Goal: Information Seeking & Learning: Learn about a topic

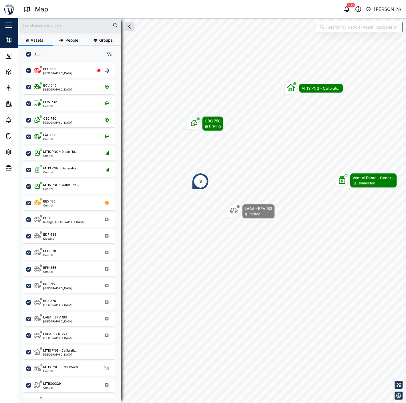
scroll to position [333, 89]
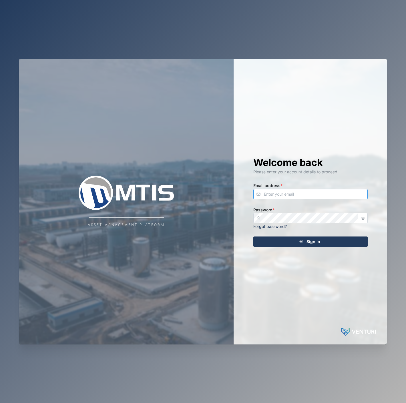
click at [340, 191] on input "Email address *" at bounding box center [310, 194] width 114 height 10
type input "declan.delahunty@venturi.io"
click at [253, 237] on button "Sign In" at bounding box center [310, 242] width 114 height 10
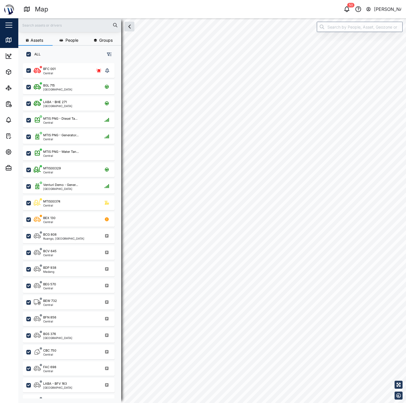
checkbox input "true"
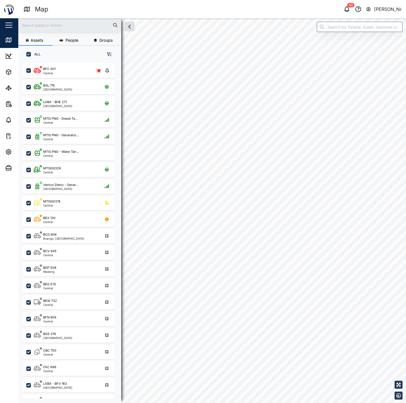
checkbox input "true"
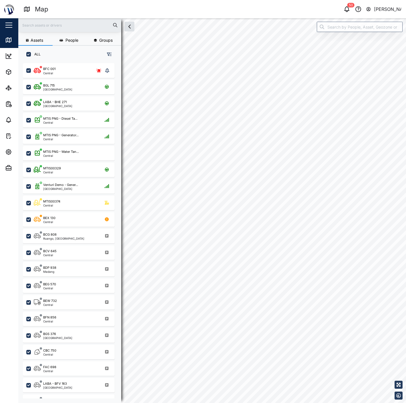
checkbox input "true"
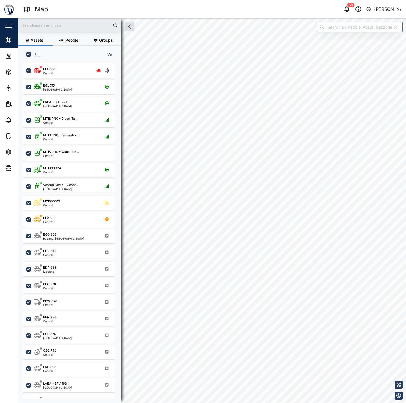
checkbox input "true"
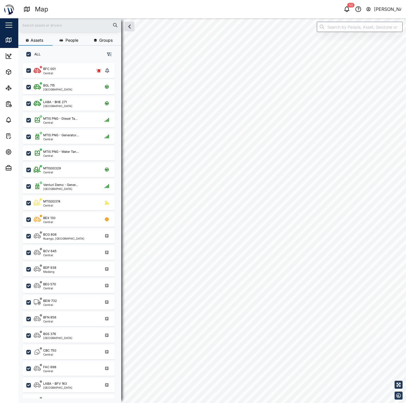
checkbox input "true"
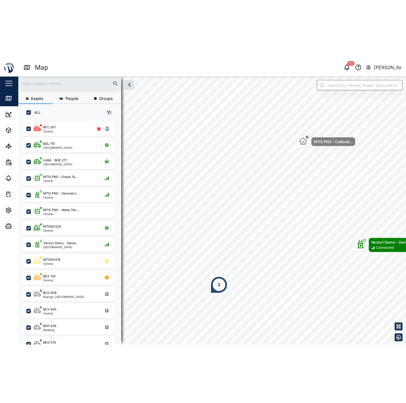
scroll to position [333, 89]
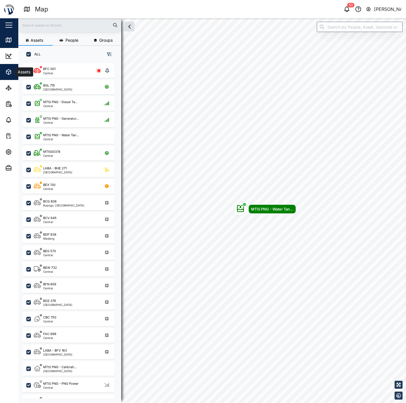
click at [11, 69] on icon "button" at bounding box center [8, 72] width 7 height 7
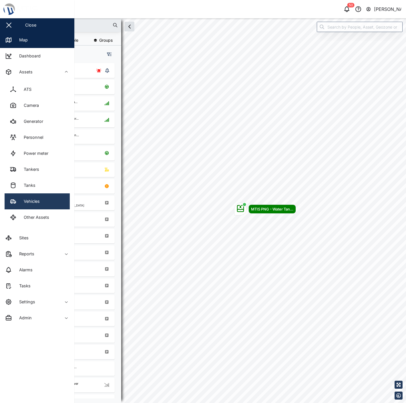
click at [40, 204] on div "Vehicles" at bounding box center [29, 201] width 20 height 6
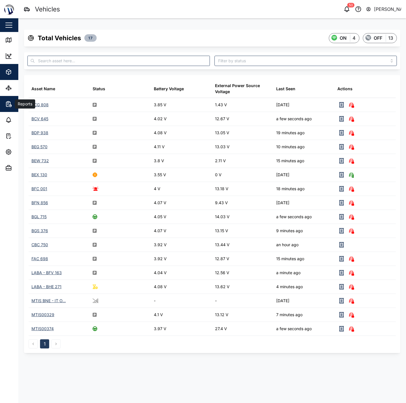
click at [8, 104] on icon "button" at bounding box center [7, 104] width 1 height 0
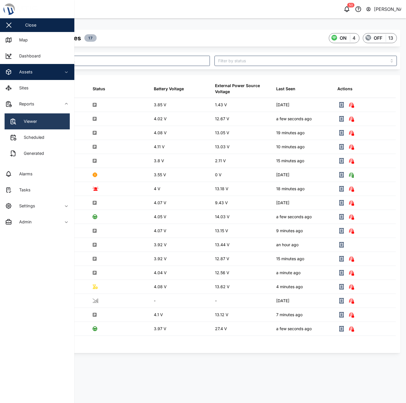
click at [23, 116] on link "Viewer" at bounding box center [37, 121] width 65 height 16
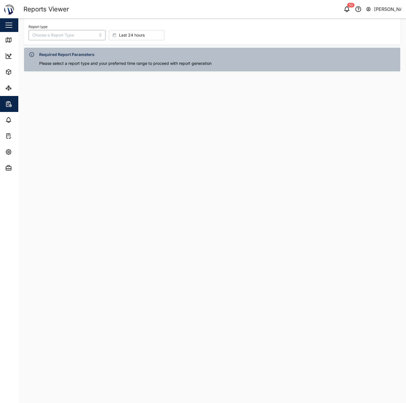
click at [64, 38] on input "Report type" at bounding box center [67, 35] width 77 height 10
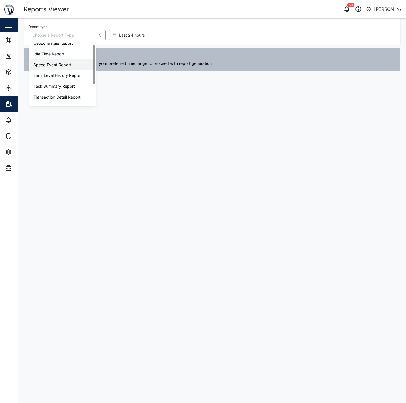
scroll to position [36, 0]
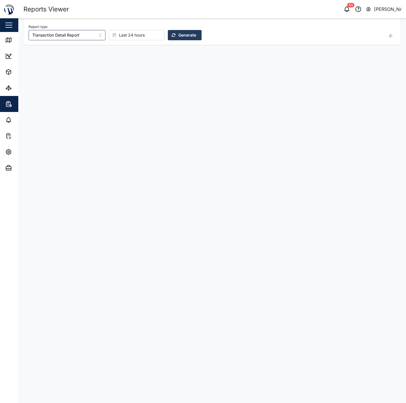
click at [119, 35] on span "Last 24 hours" at bounding box center [132, 35] width 26 height 10
click at [116, 95] on span "Last 3 days" at bounding box center [120, 96] width 23 height 10
click at [73, 34] on input "Transaction Detail Report" at bounding box center [67, 35] width 77 height 10
type input "Trip History"
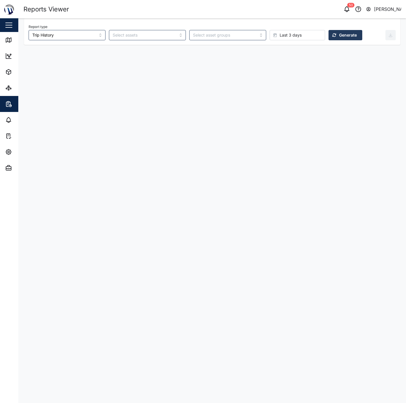
click at [332, 37] on div "Generate" at bounding box center [344, 35] width 25 height 10
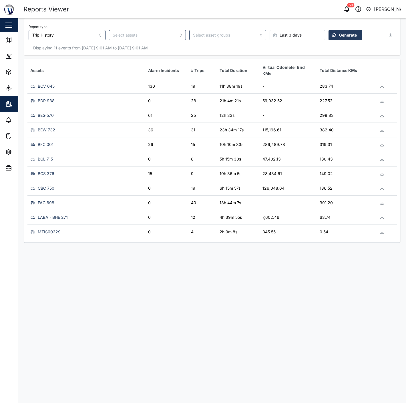
click at [158, 135] on td "36" at bounding box center [166, 130] width 43 height 15
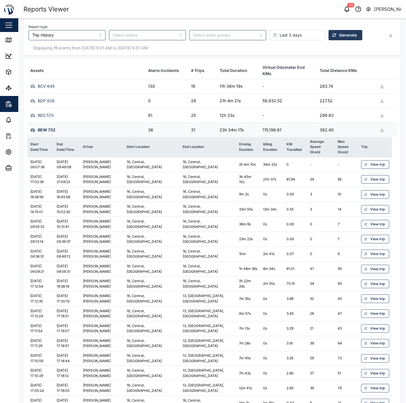
click at [166, 129] on td "36" at bounding box center [166, 130] width 43 height 15
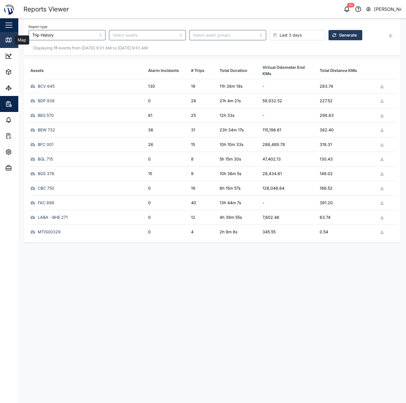
click at [10, 41] on icon at bounding box center [8, 40] width 7 height 7
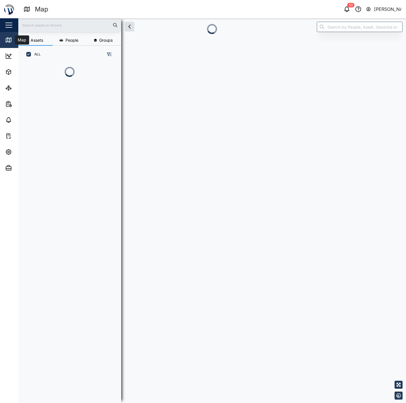
scroll to position [333, 89]
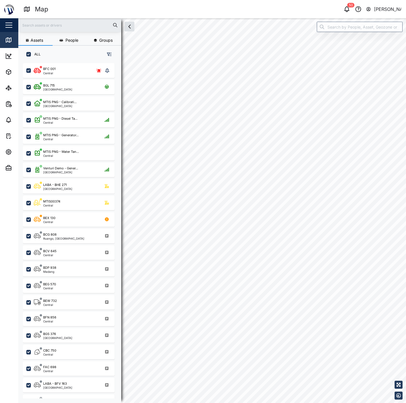
checkbox input "true"
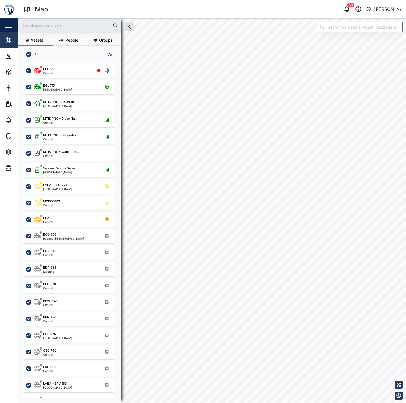
checkbox input "true"
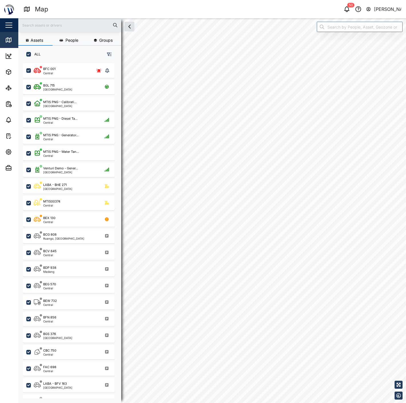
checkbox input "true"
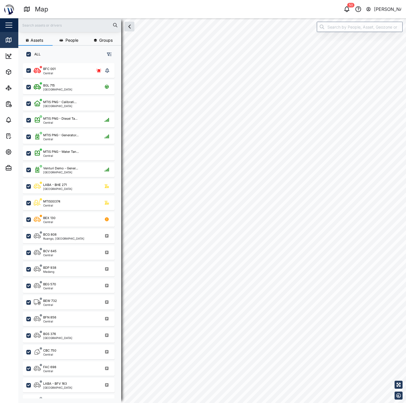
checkbox input "true"
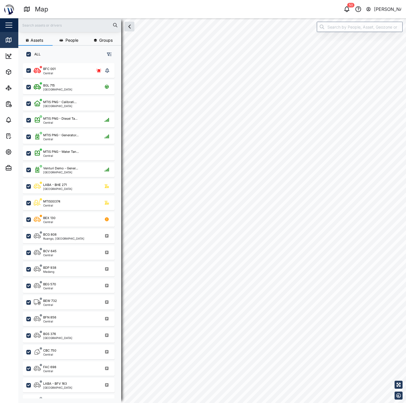
checkbox input "true"
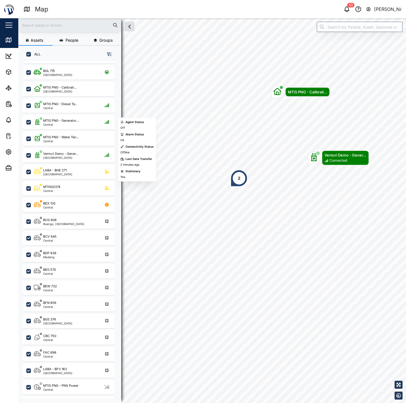
scroll to position [27, 0]
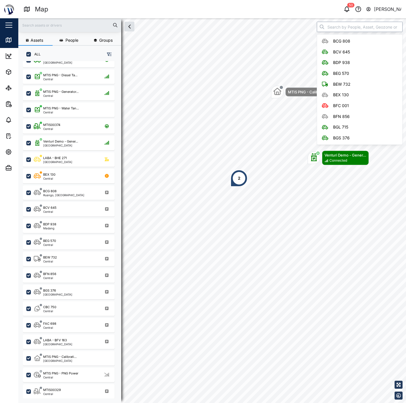
click at [364, 29] on input "search" at bounding box center [360, 27] width 86 height 10
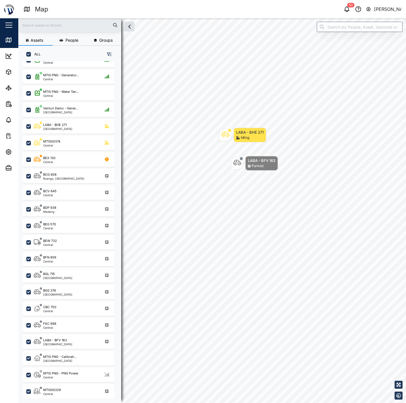
click at [275, 164] on div "Parked" at bounding box center [261, 166] width 27 height 5
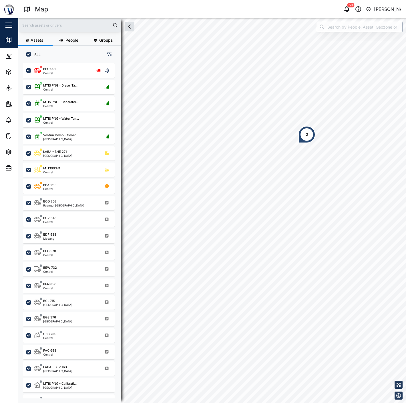
click at [364, 26] on input "search" at bounding box center [360, 27] width 86 height 10
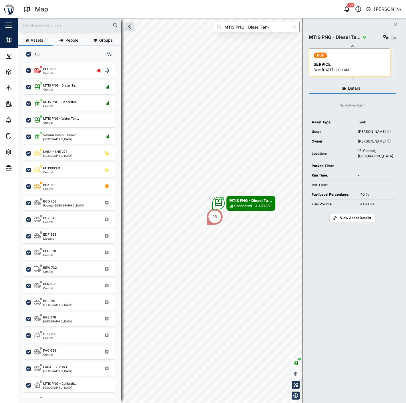
type input "MTIS PNG - Diesel Tank"
click at [384, 37] on icon "button" at bounding box center [386, 37] width 6 height 5
click at [394, 38] on icon "button" at bounding box center [393, 37] width 5 height 5
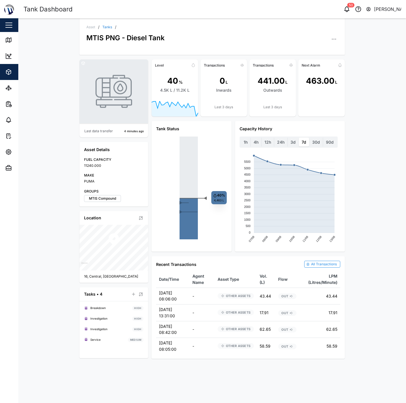
click at [327, 265] on div "All Transactions" at bounding box center [324, 264] width 26 height 5
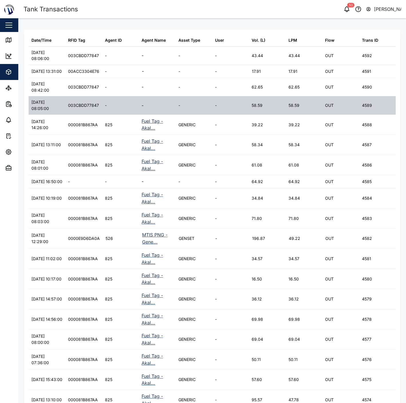
click at [85, 109] on div "003CBDD77847" at bounding box center [83, 105] width 31 height 6
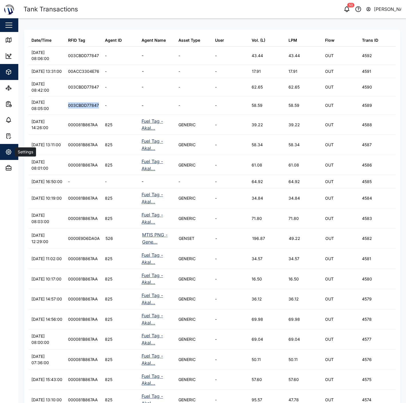
click at [6, 149] on icon "button" at bounding box center [8, 152] width 7 height 7
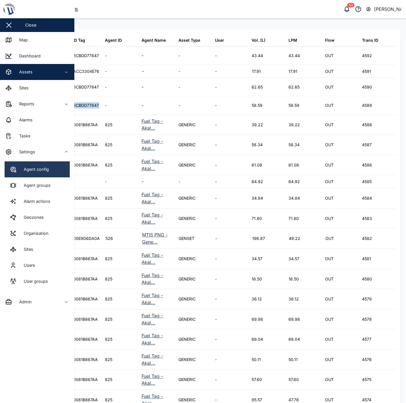
click at [18, 164] on link "Agent config" at bounding box center [37, 170] width 65 height 16
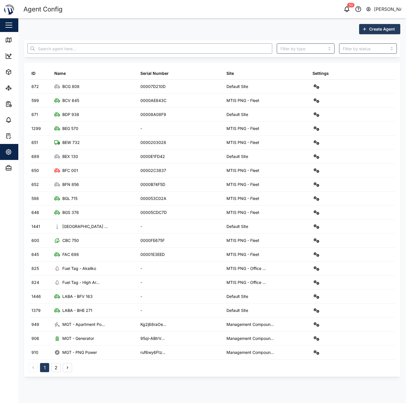
click at [86, 50] on input "text" at bounding box center [149, 48] width 245 height 10
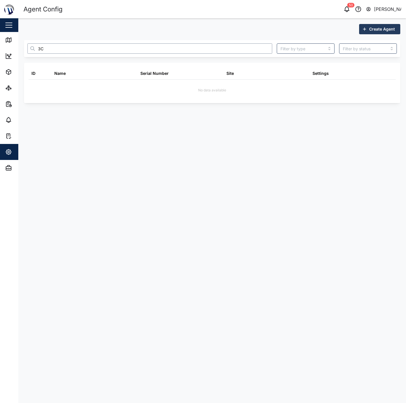
type input "3"
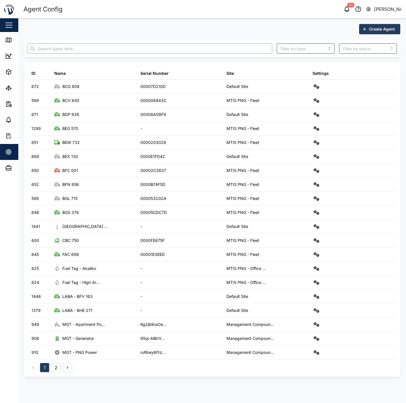
click at [178, 48] on input "text" at bounding box center [149, 48] width 245 height 10
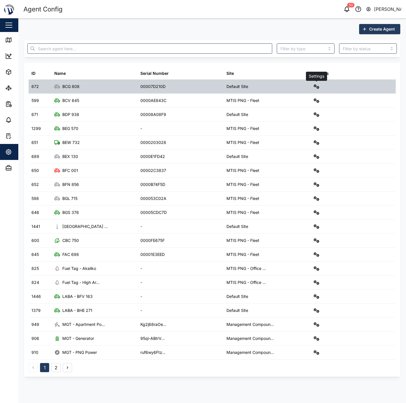
click at [318, 83] on button "button" at bounding box center [316, 87] width 8 height 8
click at [330, 85] on div "Settings Configure Agent logs Event logs Field gateway config Sensors Alarms De…" at bounding box center [353, 87] width 86 height 14
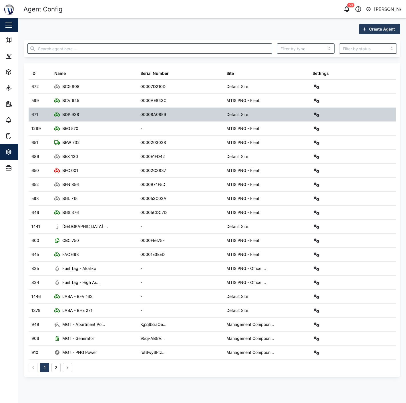
click at [209, 121] on div "00008A08F9" at bounding box center [180, 115] width 86 height 14
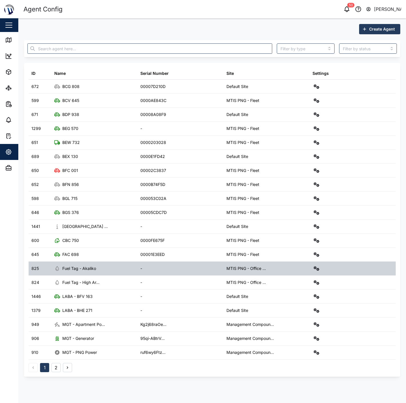
click at [316, 270] on icon "button" at bounding box center [317, 268] width 6 height 5
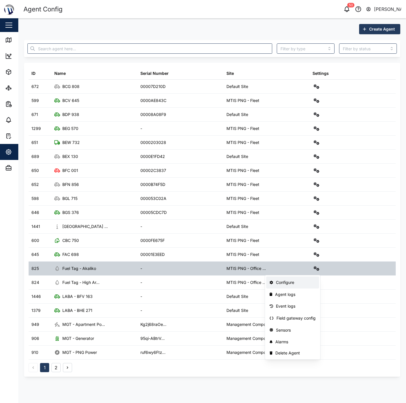
click at [305, 282] on div "Configure" at bounding box center [296, 283] width 40 height 6
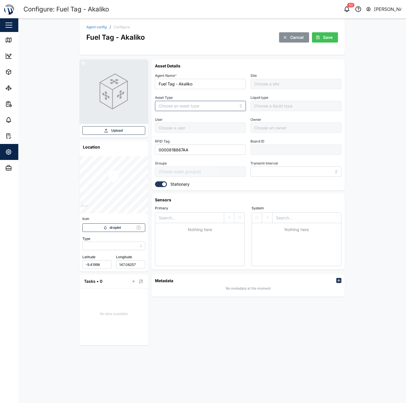
type input "MANUAL"
type input "OTHER ASSETS"
type input "5 minutes"
type input "MTIS PNG - Office Level 1"
click at [162, 150] on input "000081B867AA" at bounding box center [200, 150] width 91 height 10
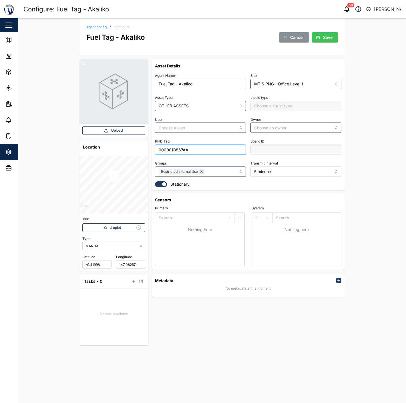
click at [162, 150] on input "000081B867AA" at bounding box center [200, 150] width 91 height 10
paste input "8002D33CBDD77847"
click at [174, 149] on input "8002D33CBDD77847" at bounding box center [200, 150] width 91 height 10
click at [176, 150] on input "8002D33CBDD77847" at bounding box center [200, 150] width 91 height 10
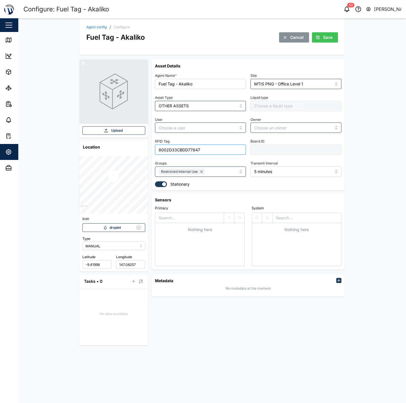
click at [176, 150] on input "8002D33CBDD77847" at bounding box center [200, 150] width 91 height 10
paste input "00"
type input "003CBDD77847"
click at [372, 131] on div "Agent config / Configure Fuel Tag - Akaliko Cancel Save Upload Location Icon dr…" at bounding box center [212, 210] width 388 height 385
click at [324, 39] on span "Save" at bounding box center [327, 38] width 9 height 10
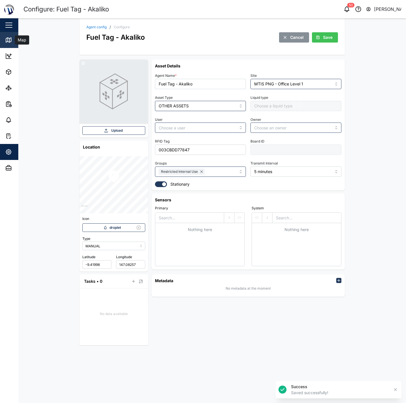
click at [2, 39] on link "Map" at bounding box center [37, 40] width 74 height 16
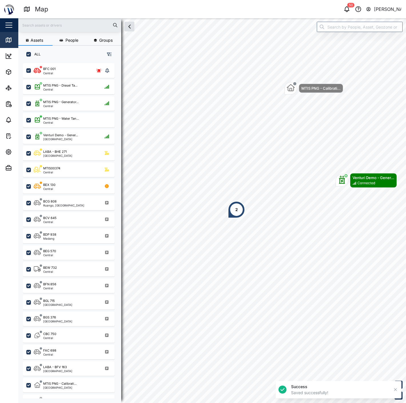
scroll to position [333, 89]
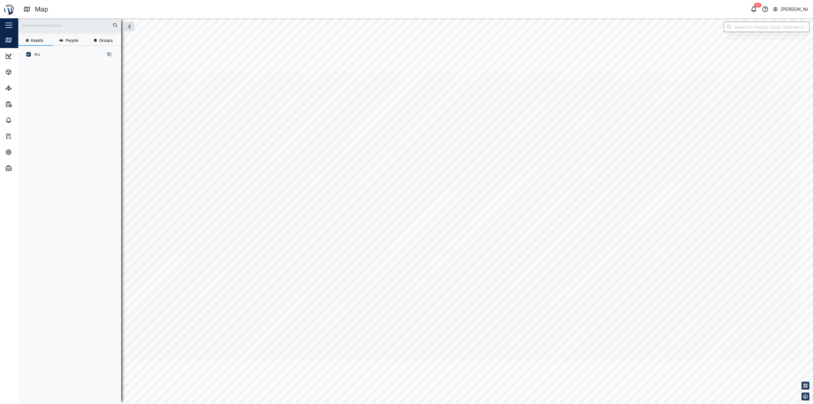
scroll to position [333, 89]
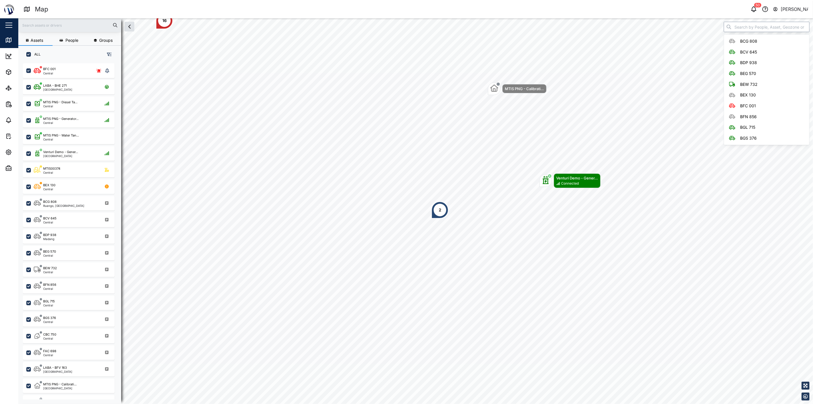
click at [748, 27] on input "search" at bounding box center [767, 27] width 86 height 10
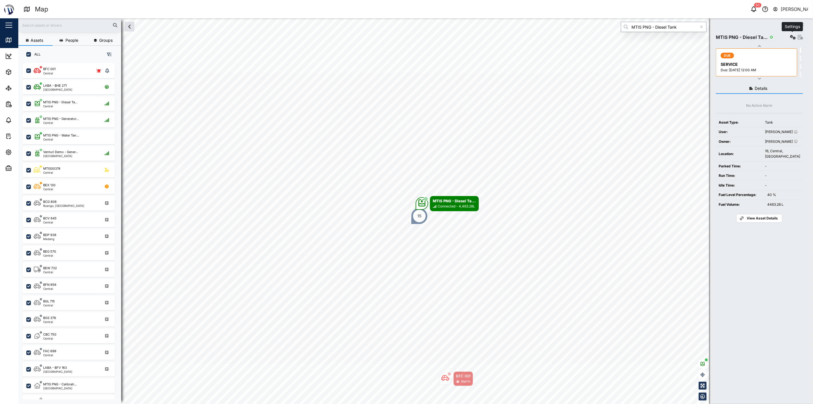
type input "MTIS PNG - Diesel Tank"
click at [793, 36] on icon "button" at bounding box center [793, 37] width 6 height 5
click at [799, 39] on icon "button" at bounding box center [800, 37] width 5 height 5
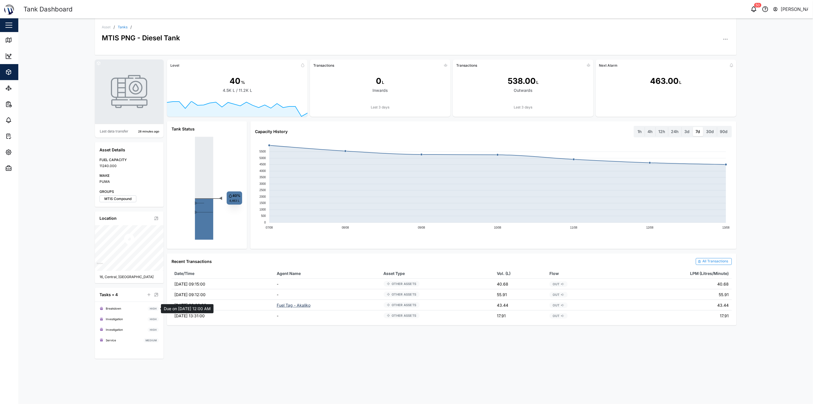
click at [135, 307] on div "Breakdown HIGH" at bounding box center [128, 308] width 59 height 7
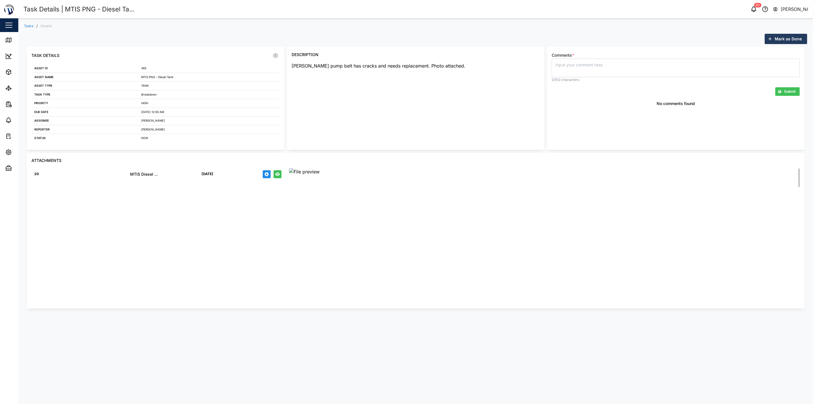
scroll to position [159, 0]
click at [435, 175] on div at bounding box center [544, 171] width 511 height 7
click at [268, 172] on button "button" at bounding box center [267, 174] width 8 height 8
click at [796, 116] on div "No comments found" at bounding box center [676, 120] width 248 height 40
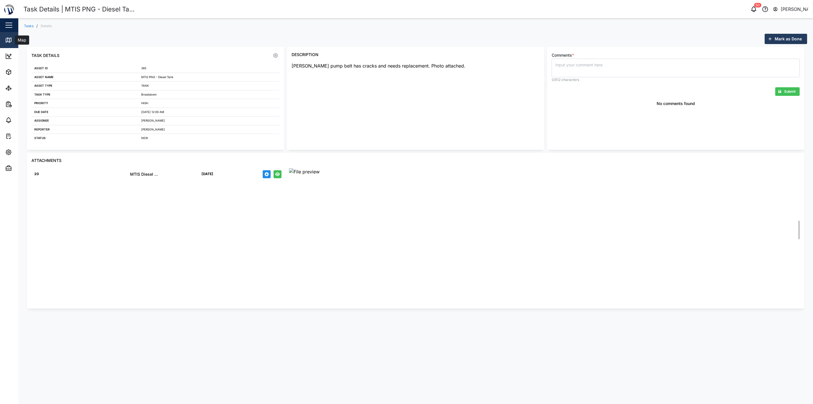
click at [9, 39] on icon at bounding box center [9, 41] width 0 height 4
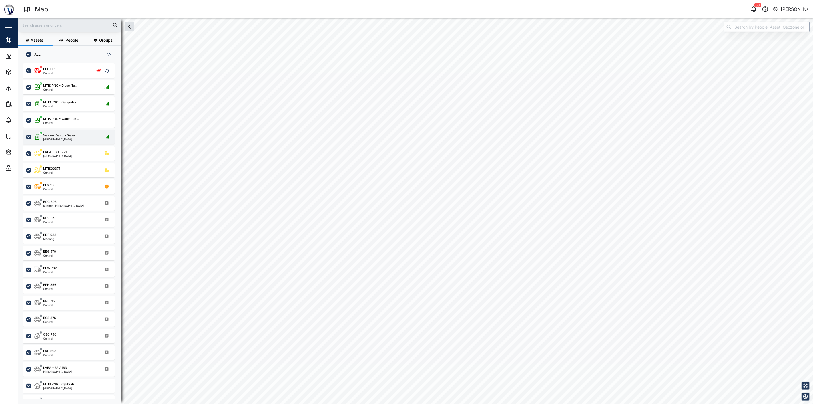
checkbox input "true"
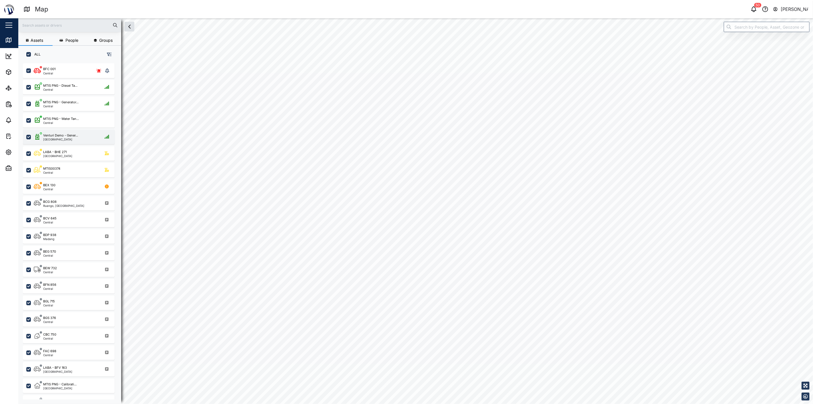
checkbox input "true"
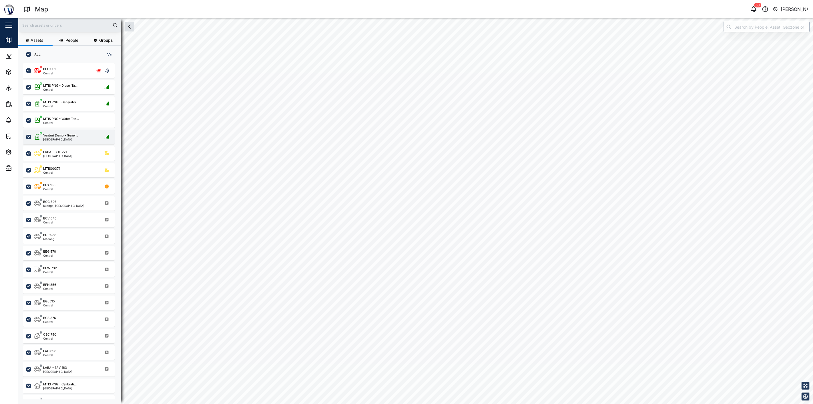
checkbox input "true"
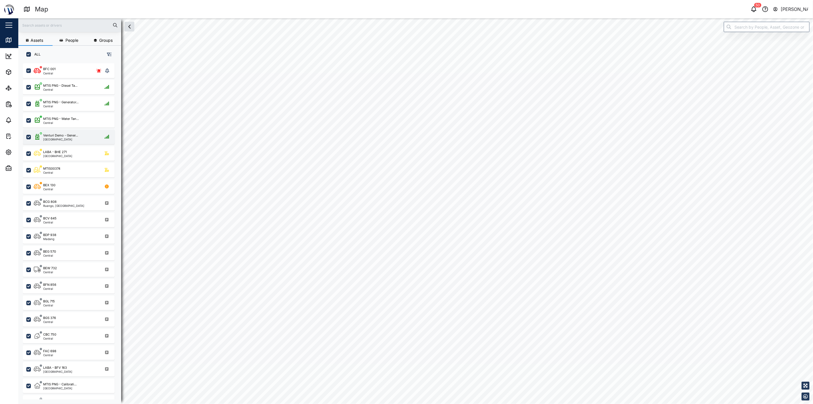
checkbox input "true"
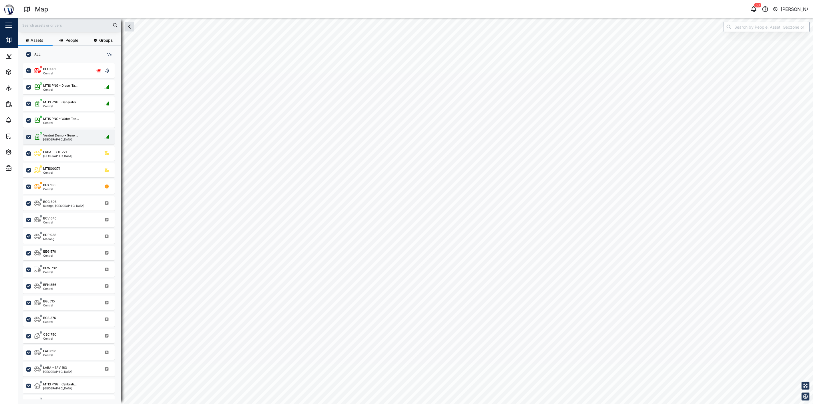
checkbox input "true"
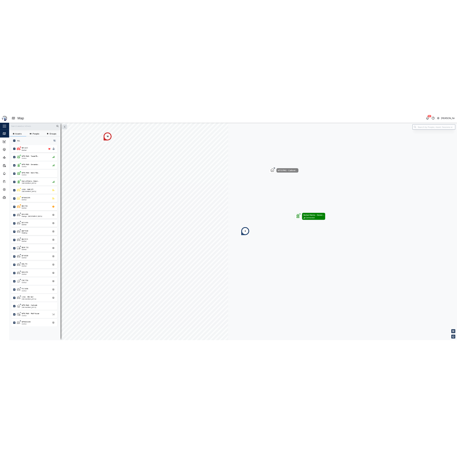
scroll to position [383, 89]
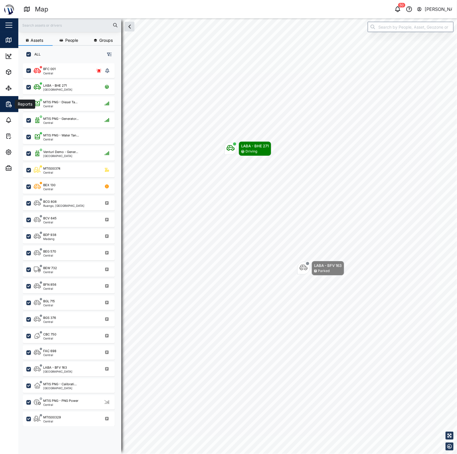
click at [12, 106] on div "Reports" at bounding box center [31, 104] width 52 height 7
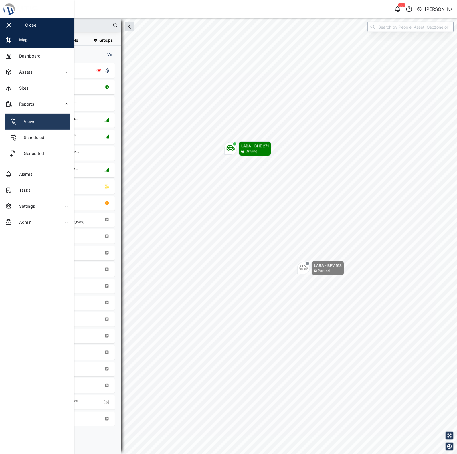
click at [46, 122] on link "Viewer" at bounding box center [37, 121] width 65 height 16
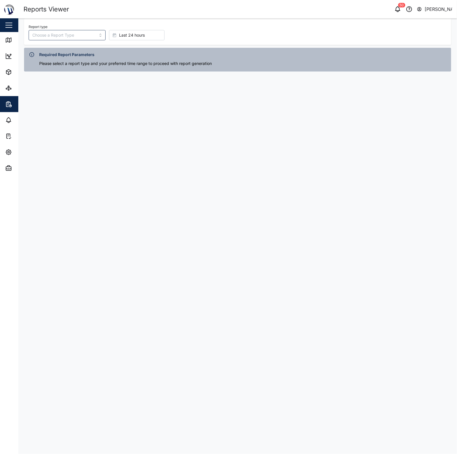
click at [254, 179] on main "Report type Last 24 hours Required Report Parameters Please select a report typ…" at bounding box center [237, 235] width 438 height 435
click at [65, 31] on input "Report type" at bounding box center [67, 35] width 77 height 10
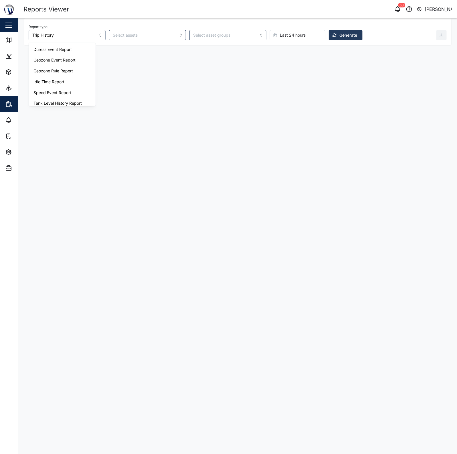
click at [64, 36] on input "Trip History" at bounding box center [67, 35] width 77 height 10
type input "Tank Level History Report"
click at [329, 41] on div "Report type Tank Level History Report Last 24 hours Generate" at bounding box center [237, 31] width 427 height 27
click at [329, 39] on button "Generate" at bounding box center [345, 35] width 34 height 10
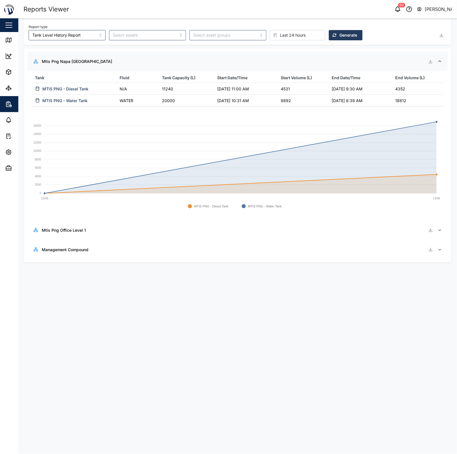
click at [95, 101] on div "MTIS PNG - Water Tank" at bounding box center [74, 100] width 80 height 7
click at [70, 83] on td "MTIS PNG - Diesel Tank" at bounding box center [74, 89] width 85 height 12
click at [67, 87] on link "MTIS PNG - Diesel Tank" at bounding box center [65, 89] width 46 height 6
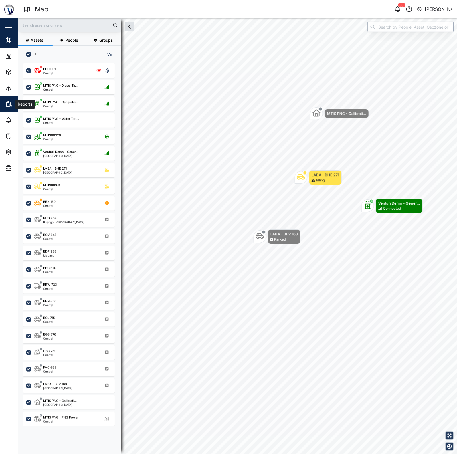
click at [6, 107] on icon "button" at bounding box center [8, 104] width 7 height 7
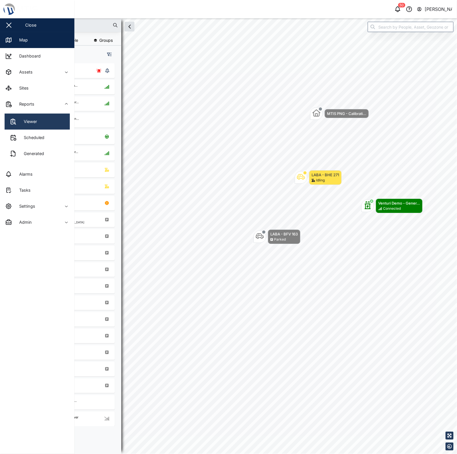
click at [35, 121] on div "Viewer" at bounding box center [27, 121] width 17 height 6
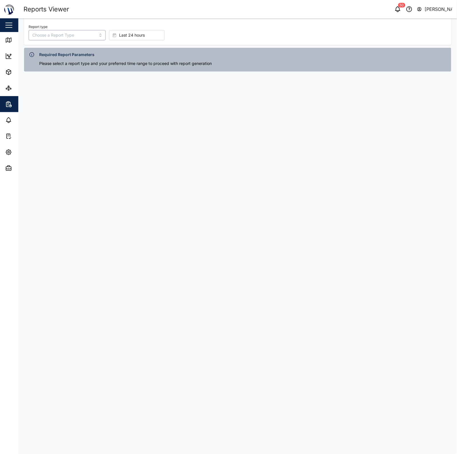
click at [69, 38] on input "Report type" at bounding box center [67, 35] width 77 height 10
type input "Transaction Detail Report"
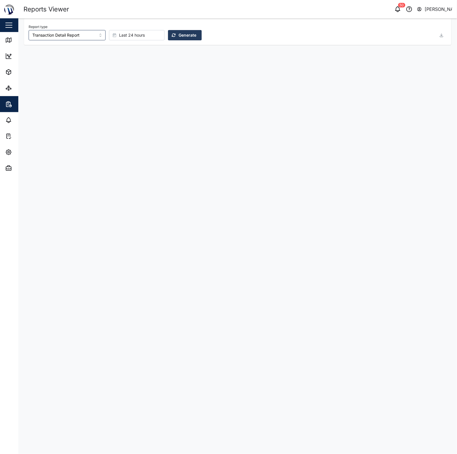
drag, startPoint x: 134, startPoint y: 35, endPoint x: 151, endPoint y: 35, distance: 16.3
click at [135, 35] on span "Last 24 hours" at bounding box center [132, 35] width 26 height 10
click at [173, 40] on button "Generate" at bounding box center [185, 35] width 34 height 10
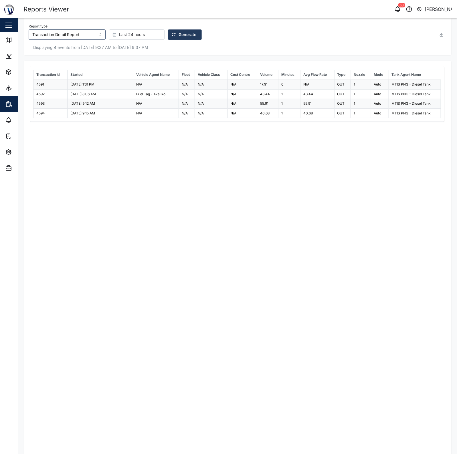
scroll to position [0, 0]
click at [75, 35] on input "Transaction Detail Report" at bounding box center [67, 35] width 77 height 10
click at [369, 150] on div "Transaction Id Started Vehicle Agent Name Fleet Vehicle Class Cost Centre Volum…" at bounding box center [237, 258] width 415 height 383
click at [67, 33] on input "Transaction Detail Report" at bounding box center [67, 35] width 77 height 10
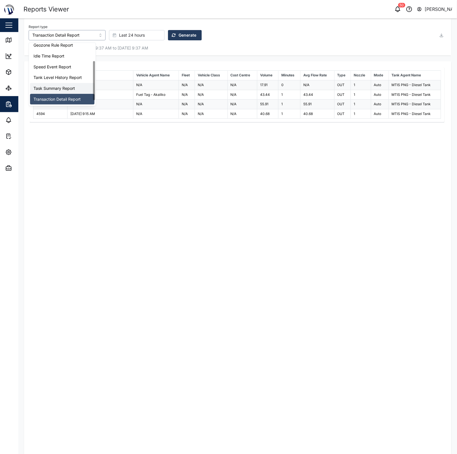
scroll to position [36, 0]
click at [167, 51] on div "Displaying 4 events from 13 Aug 2025 9:37 AM to 14 Aug 2025 9:37 AM" at bounding box center [237, 47] width 427 height 15
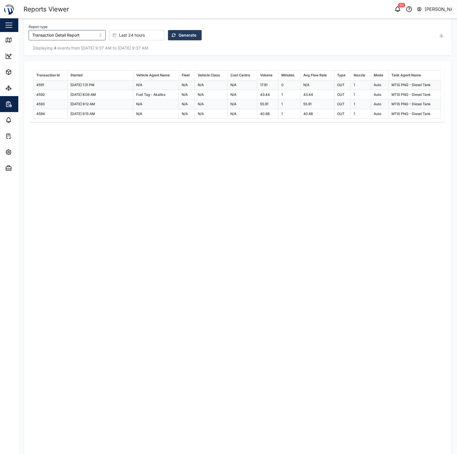
click at [141, 37] on div "Last 24 hours" at bounding box center [136, 35] width 46 height 10
click at [131, 106] on div "Last 7 days" at bounding box center [126, 106] width 55 height 10
click at [178, 33] on span "Generate" at bounding box center [187, 35] width 18 height 10
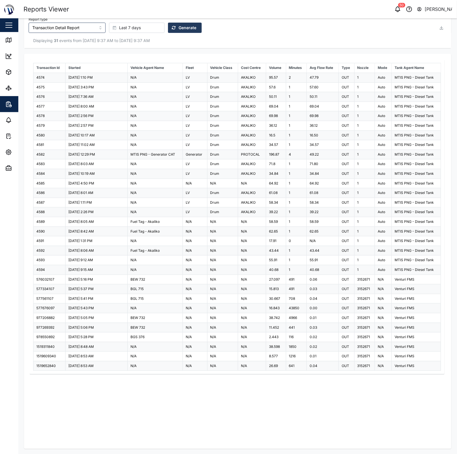
scroll to position [8, 0]
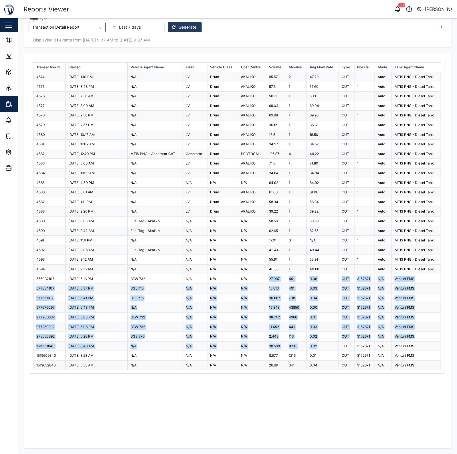
drag, startPoint x: 262, startPoint y: 282, endPoint x: 332, endPoint y: 344, distance: 93.6
click at [326, 343] on tbody "4574 07 Aug 2025 1:10 PM N/A LV Drum AKALIKO 95.57 2 47.79 OUT 1 Auto MTIS PNG …" at bounding box center [236, 221] width 407 height 298
click at [332, 344] on td "0.02" at bounding box center [322, 346] width 32 height 10
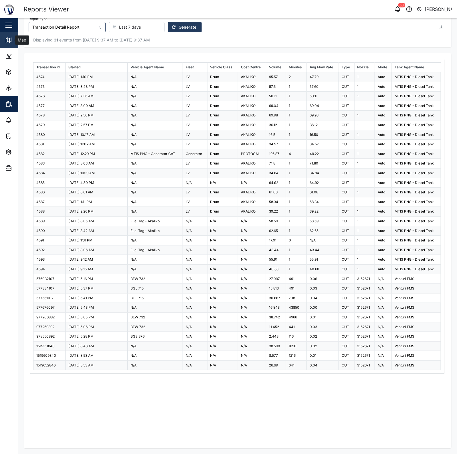
click at [9, 43] on link "Map" at bounding box center [37, 40] width 74 height 16
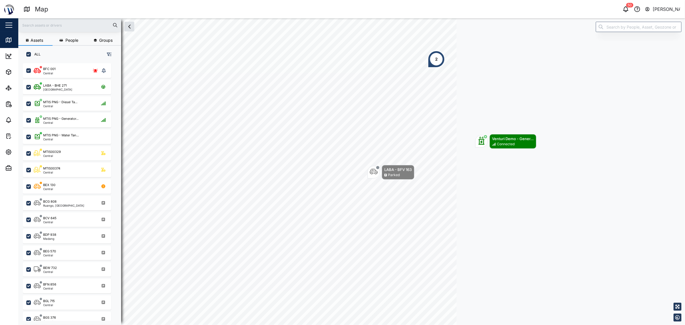
scroll to position [6, 6]
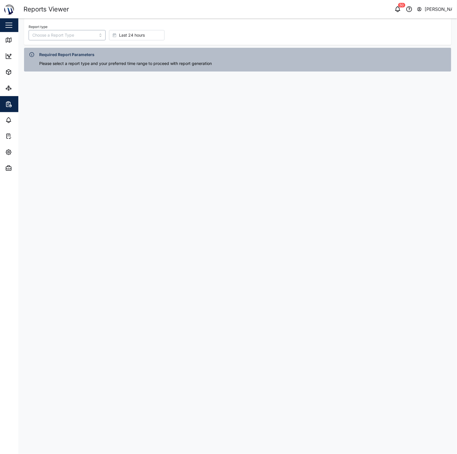
click at [69, 31] on input "Report type" at bounding box center [67, 35] width 77 height 10
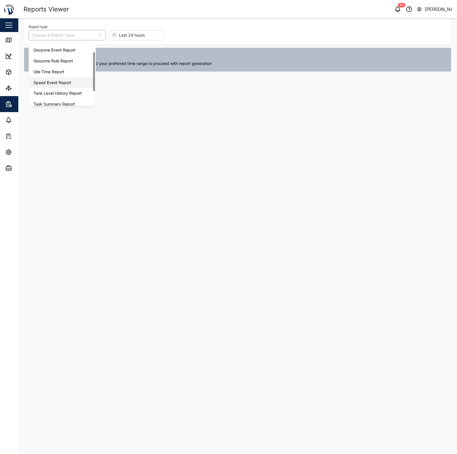
scroll to position [36, 0]
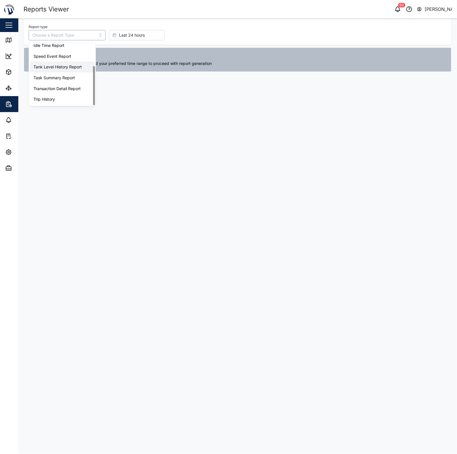
type input "Tank Level History Report"
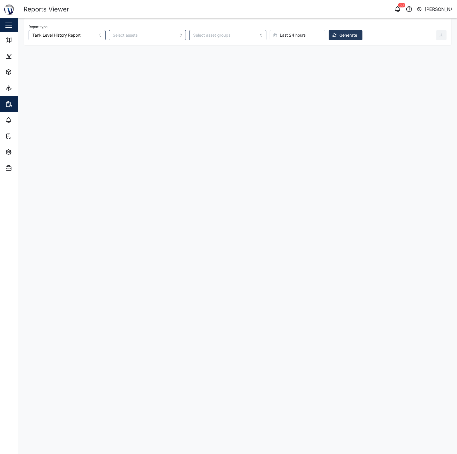
click at [280, 35] on span "Last 24 hours" at bounding box center [293, 35] width 26 height 10
click at [270, 96] on span "Last 3 days" at bounding box center [261, 96] width 23 height 10
click at [339, 35] on span "Generate" at bounding box center [348, 35] width 18 height 10
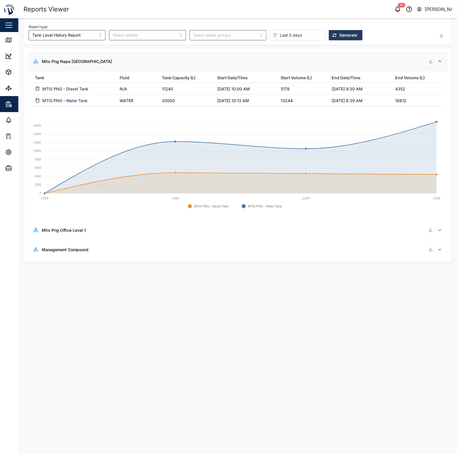
click at [280, 31] on span "Last 3 days" at bounding box center [291, 35] width 22 height 10
click at [268, 88] on span "Last 24 hours" at bounding box center [263, 85] width 26 height 10
click at [339, 39] on span "Generate" at bounding box center [348, 35] width 18 height 10
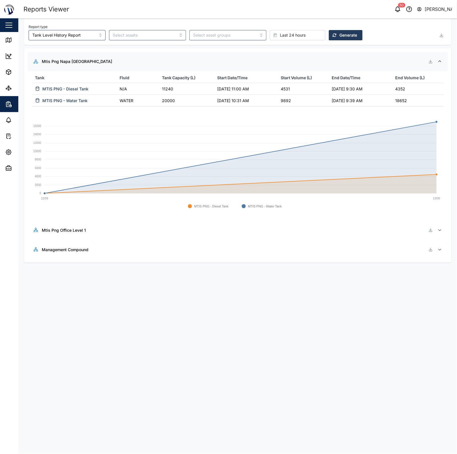
click at [280, 38] on span "Last 24 hours" at bounding box center [293, 35] width 26 height 10
click at [264, 103] on span "Last 7 days" at bounding box center [261, 106] width 22 height 10
click at [419, 69] on span "Mtis Png Napa Napa Yard" at bounding box center [239, 61] width 394 height 19
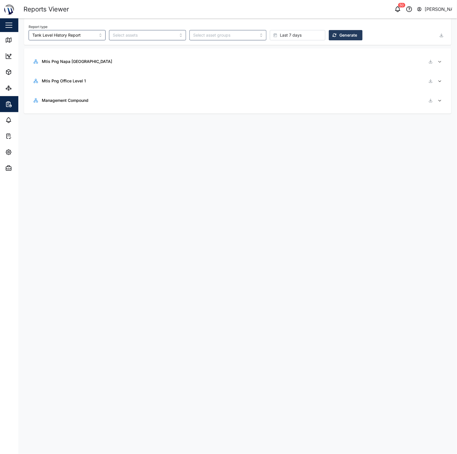
click at [386, 64] on div "Mtis Png Napa Napa Yard" at bounding box center [239, 61] width 394 height 10
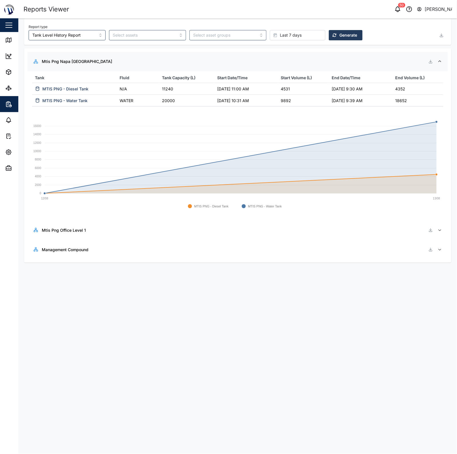
click at [339, 38] on span "Generate" at bounding box center [348, 35] width 18 height 10
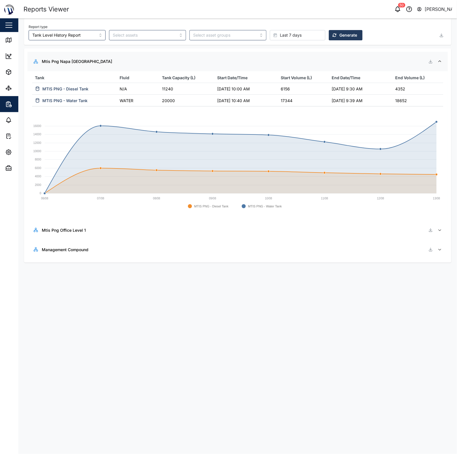
click at [81, 59] on div "Mtis Png Napa Napa Yard" at bounding box center [77, 61] width 70 height 6
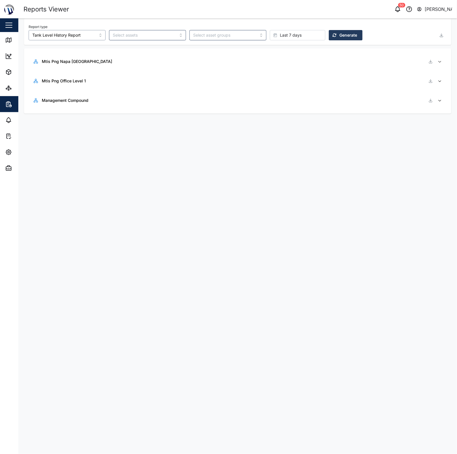
click at [75, 37] on input "Tank Level History Report" at bounding box center [67, 35] width 77 height 10
click at [125, 52] on span "Mtis Png Napa Napa Yard" at bounding box center [239, 61] width 394 height 19
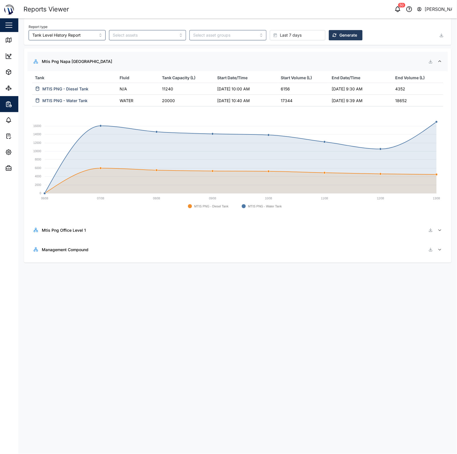
click at [99, 61] on div "Mtis Png Napa Napa Yard" at bounding box center [239, 61] width 394 height 10
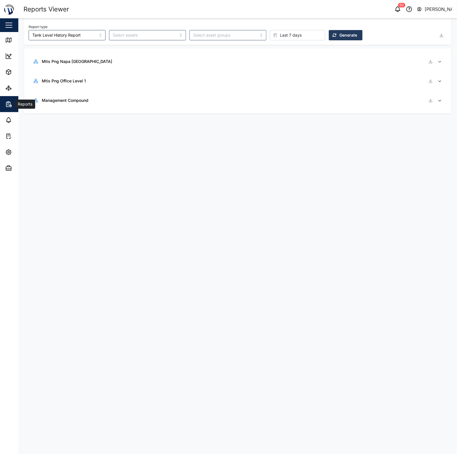
click at [9, 103] on icon "button" at bounding box center [8, 104] width 7 height 7
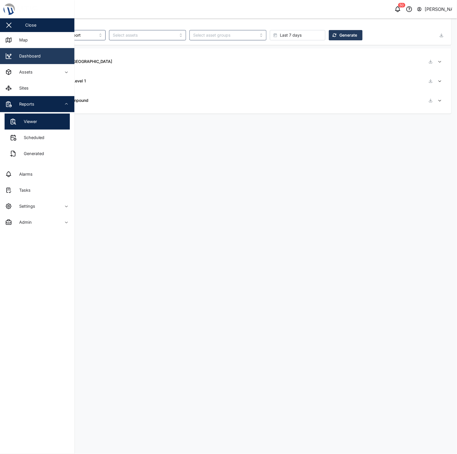
click at [24, 49] on link "Dashboard" at bounding box center [37, 56] width 74 height 16
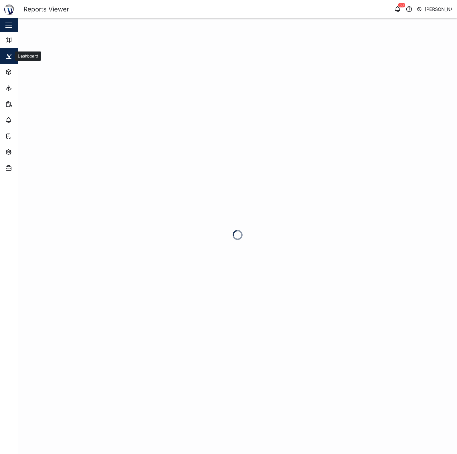
click at [34, 42] on div at bounding box center [237, 235] width 438 height 435
click at [16, 39] on div "Map" at bounding box center [21, 40] width 13 height 6
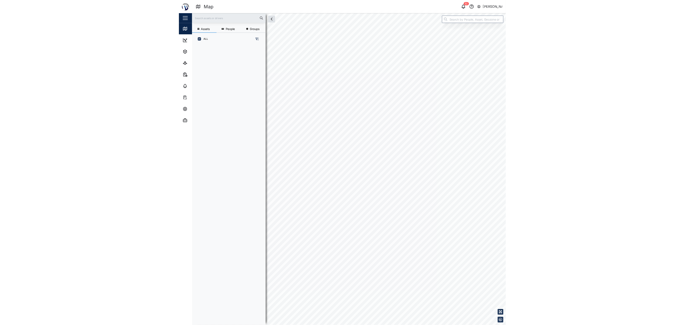
scroll to position [6, 6]
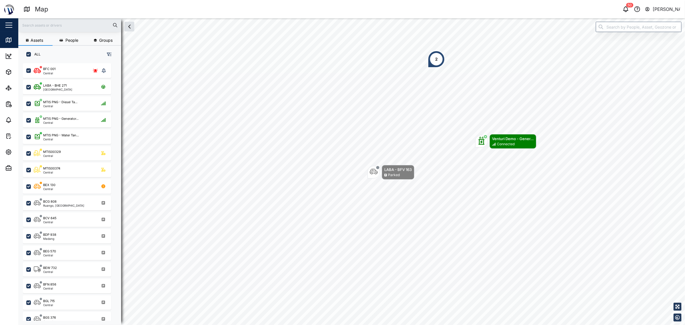
scroll to position [6, 6]
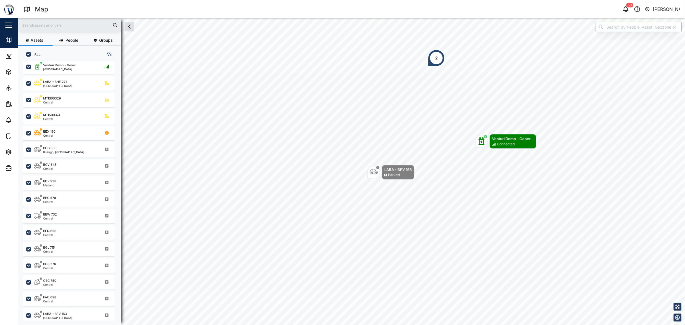
scroll to position [71, 0]
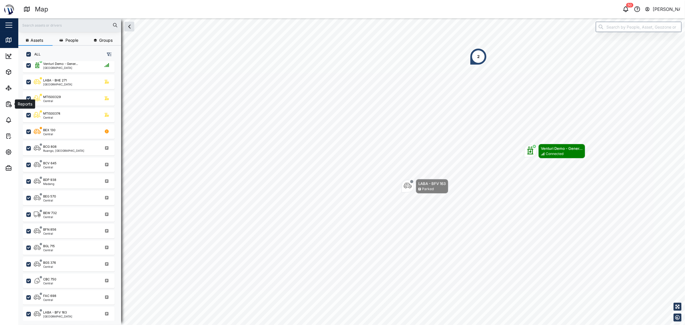
drag, startPoint x: 11, startPoint y: 103, endPoint x: 19, endPoint y: 102, distance: 7.8
click at [11, 103] on icon "button" at bounding box center [8, 104] width 7 height 7
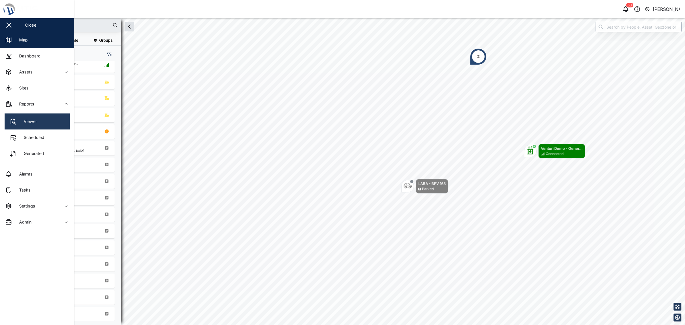
click at [45, 123] on link "Viewer" at bounding box center [37, 121] width 65 height 16
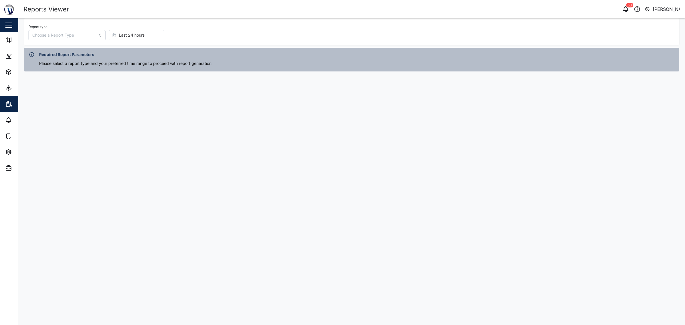
click at [62, 36] on input "Report type" at bounding box center [67, 35] width 77 height 10
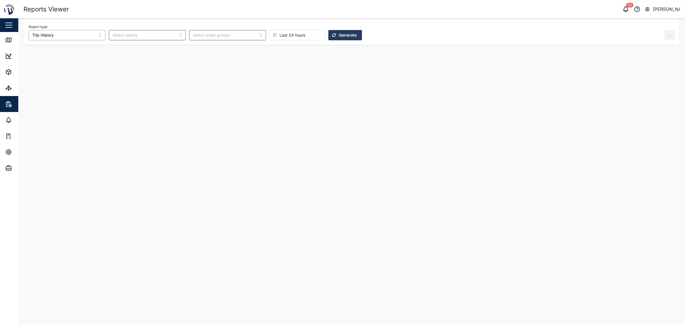
click at [82, 37] on input "Trip History" at bounding box center [67, 35] width 77 height 10
click at [99, 21] on div "Report type Trip History Last 24 hours Generate" at bounding box center [351, 31] width 655 height 27
click at [79, 39] on input "Trip History" at bounding box center [67, 35] width 77 height 10
type input "Transaction Detail Report"
click at [180, 29] on div "Report type Transaction Detail Report Last 24 hours Generate" at bounding box center [347, 31] width 636 height 17
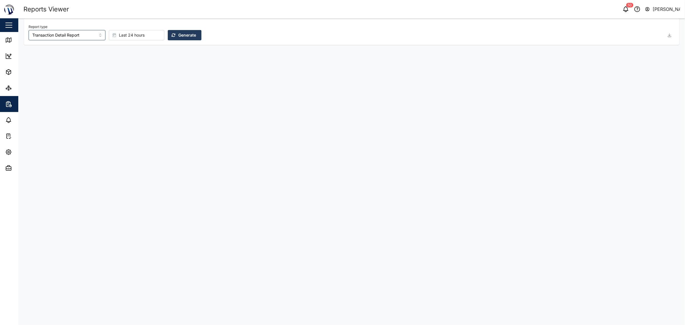
click at [181, 32] on span "Generate" at bounding box center [187, 35] width 18 height 10
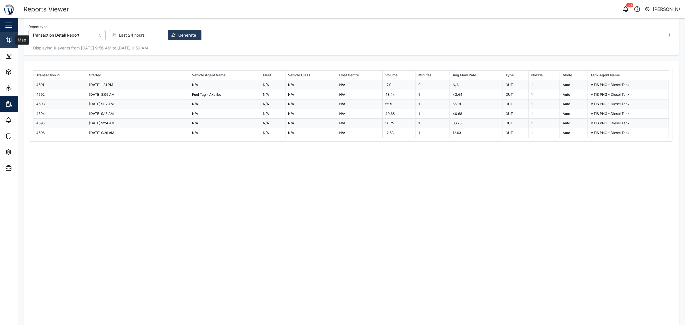
click at [10, 41] on icon at bounding box center [8, 40] width 7 height 7
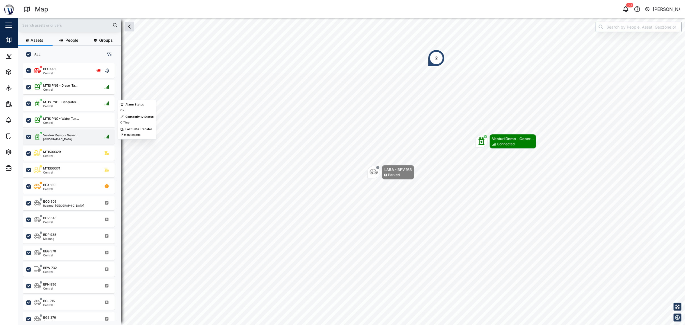
scroll to position [254, 89]
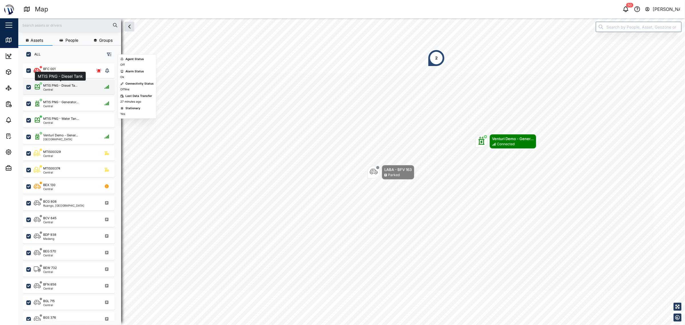
click at [66, 84] on div "MTIS PNG - Diesel Ta..." at bounding box center [60, 85] width 34 height 5
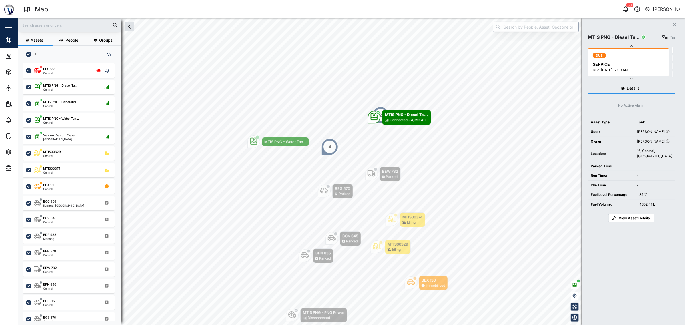
click at [302, 10] on div "Map 50 [PERSON_NAME] Close Map Dashboard Assets ATS Camera Generator Personnel …" at bounding box center [342, 162] width 685 height 325
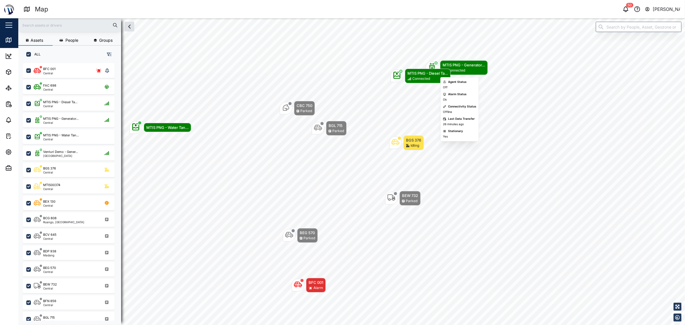
click at [466, 68] on div "Connected" at bounding box center [464, 70] width 43 height 5
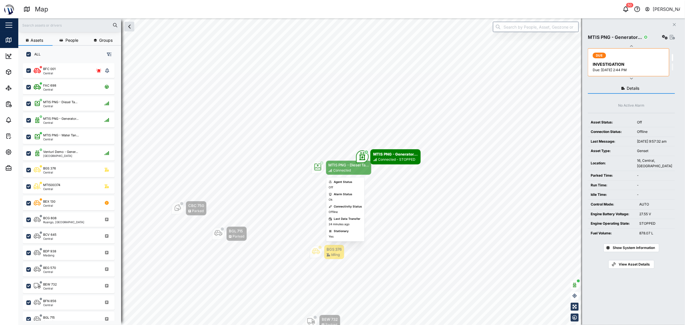
click at [331, 166] on div "MTIS PNG - Diesel Ta..." at bounding box center [348, 165] width 41 height 6
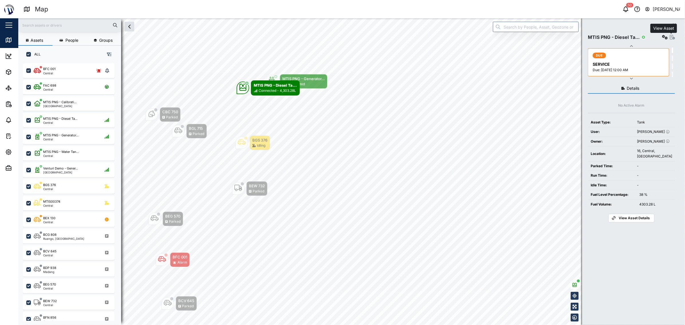
click at [672, 36] on icon "button" at bounding box center [672, 37] width 5 height 5
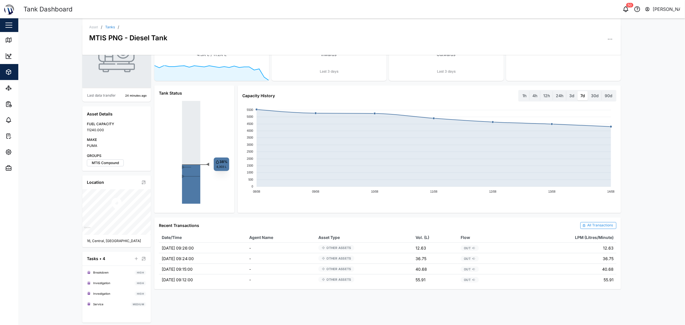
scroll to position [37, 0]
click at [591, 224] on div "All Transactions" at bounding box center [600, 223] width 26 height 5
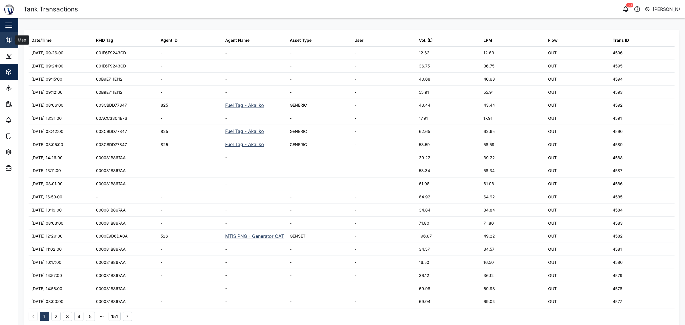
click at [5, 42] on icon at bounding box center [8, 40] width 7 height 7
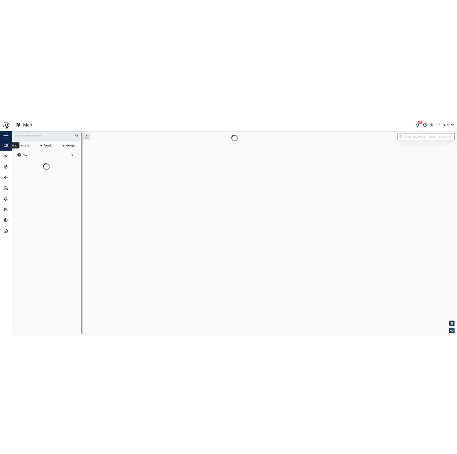
scroll to position [6, 6]
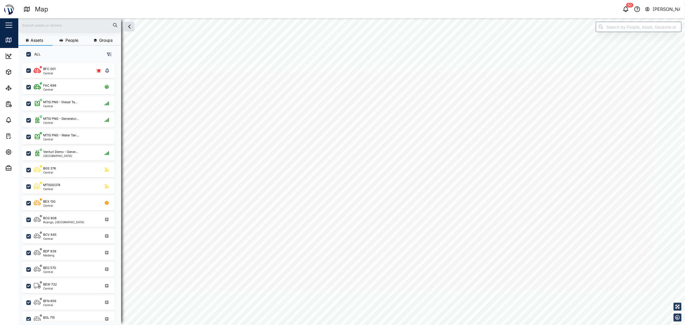
checkbox input "true"
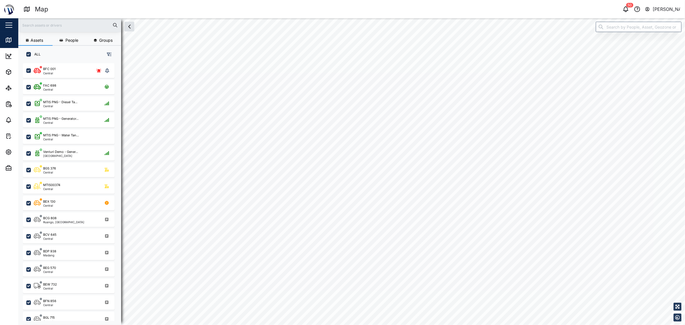
checkbox input "true"
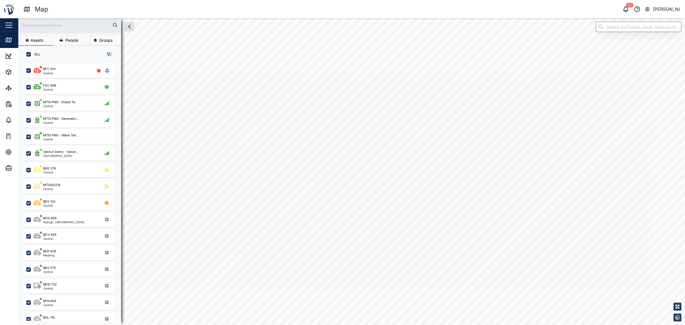
checkbox input "true"
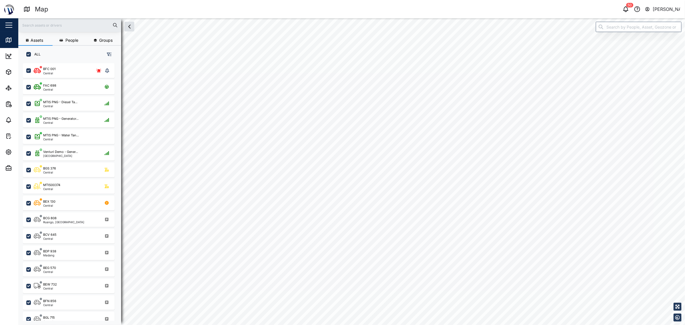
checkbox input "true"
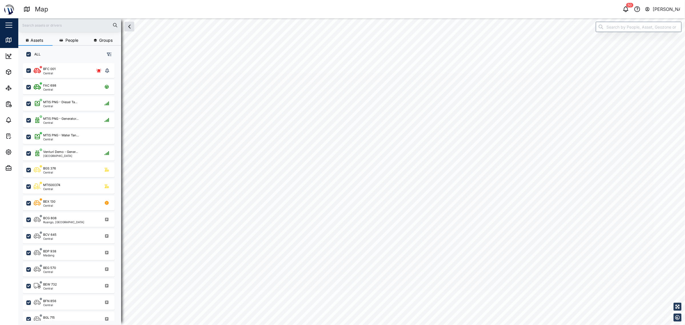
checkbox input "true"
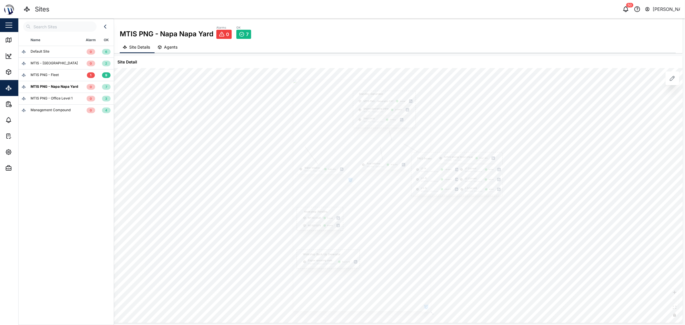
click at [206, 97] on div "PNG Power Active energy three phase MTIS PNG - PNG Power 156.87 kWh L1-N MTIS P…" at bounding box center [398, 195] width 570 height 255
drag, startPoint x: 352, startPoint y: 149, endPoint x: 302, endPoint y: 143, distance: 50.6
click at [302, 143] on div at bounding box center [378, 241] width 276 height 464
drag, startPoint x: 314, startPoint y: 144, endPoint x: 313, endPoint y: 154, distance: 10.1
click at [313, 154] on div at bounding box center [317, 204] width 138 height 232
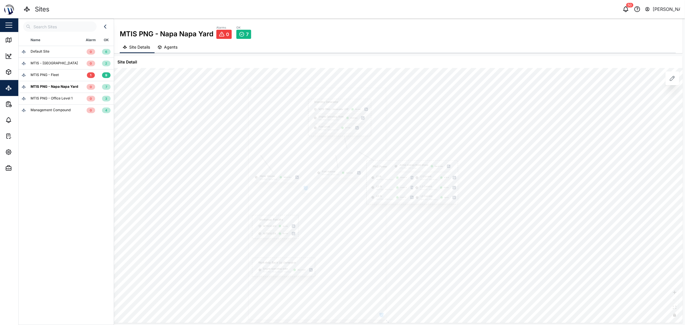
click at [465, 212] on div "PNG Power Active energy three phase MTIS PNG - PNG Power 156.87 kWh L1-N MTIS P…" at bounding box center [398, 195] width 570 height 255
drag, startPoint x: 319, startPoint y: 200, endPoint x: 407, endPoint y: 283, distance: 121.3
click at [407, 283] on div at bounding box center [378, 283] width 328 height 552
drag, startPoint x: 400, startPoint y: 274, endPoint x: 389, endPoint y: 260, distance: 18.1
click at [389, 260] on div at bounding box center [376, 281] width 232 height 390
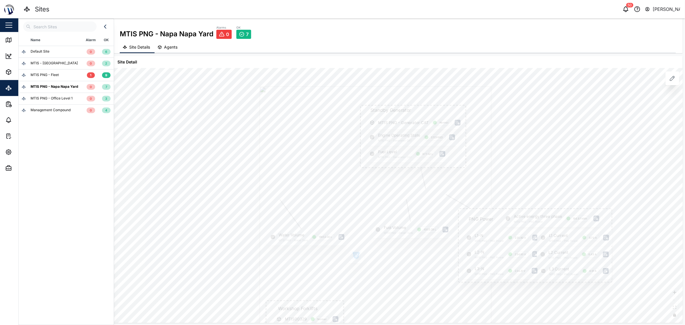
click at [356, 255] on icon "button" at bounding box center [356, 256] width 5 height 5
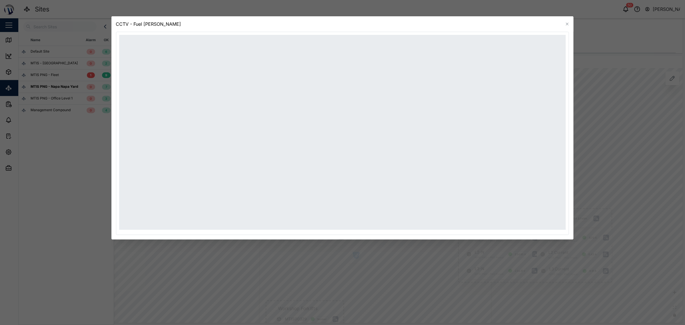
click at [566, 24] on icon "button" at bounding box center [567, 24] width 5 height 5
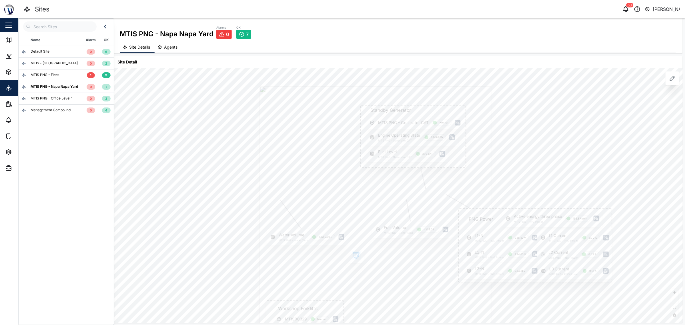
click at [518, 127] on div "PNG Power Active energy three phase MTIS PNG - PNG Power 156.87 kWh L1-N MTIS P…" at bounding box center [398, 195] width 570 height 255
drag, startPoint x: 439, startPoint y: 200, endPoint x: 441, endPoint y: 181, distance: 18.7
click at [441, 181] on div at bounding box center [362, 261] width 276 height 464
click at [159, 82] on div "PNG Power Active energy three phase MTIS PNG - PNG Power 156.87 kWh L1-N MTIS P…" at bounding box center [398, 195] width 570 height 255
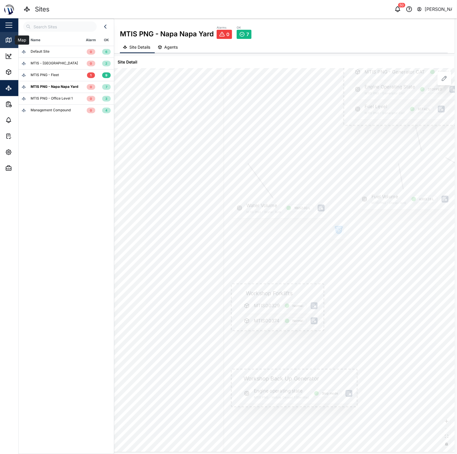
click at [12, 41] on div "Map" at bounding box center [16, 40] width 23 height 7
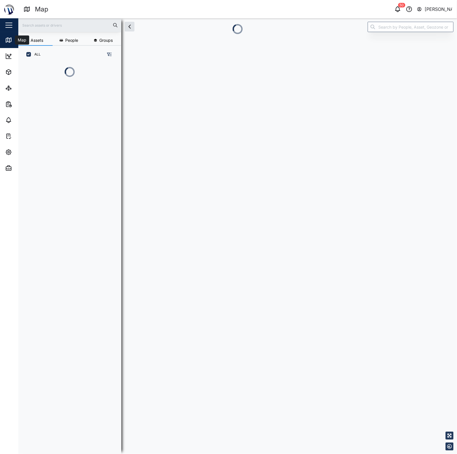
scroll to position [6, 6]
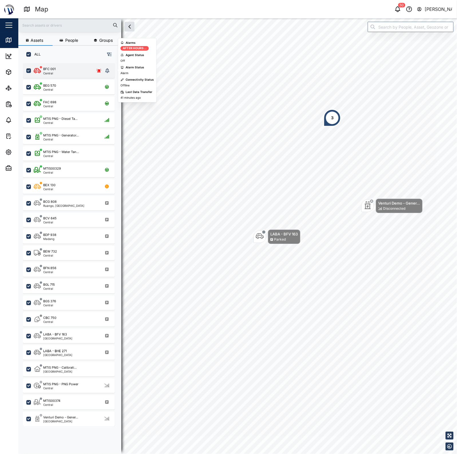
click at [53, 68] on div "BFC 001" at bounding box center [49, 69] width 12 height 5
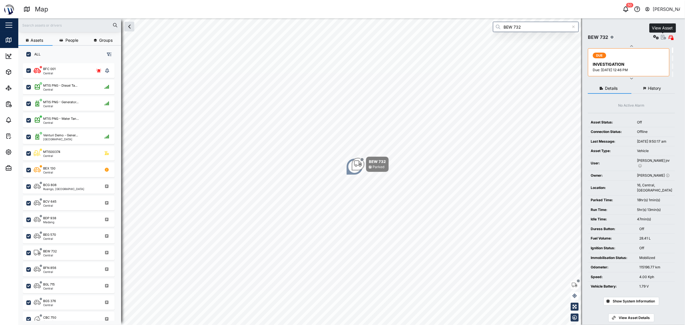
type input "BEW 732"
click at [662, 37] on icon "button" at bounding box center [663, 37] width 5 height 5
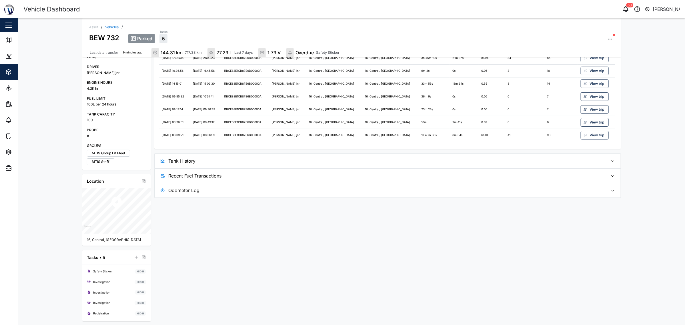
scroll to position [133, 0]
click at [372, 163] on span "Tank History" at bounding box center [386, 161] width 436 height 14
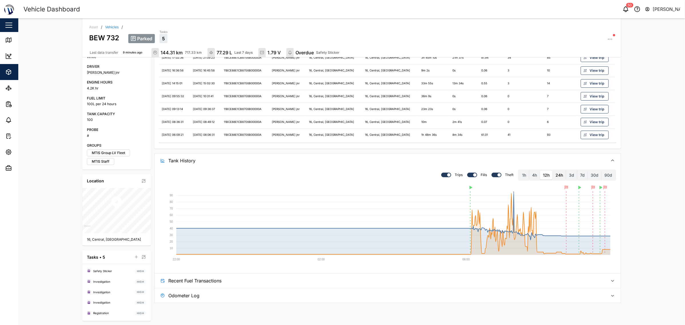
click at [561, 174] on label "24h" at bounding box center [559, 175] width 13 height 9
click at [553, 171] on hours "24h" at bounding box center [553, 171] width 0 height 0
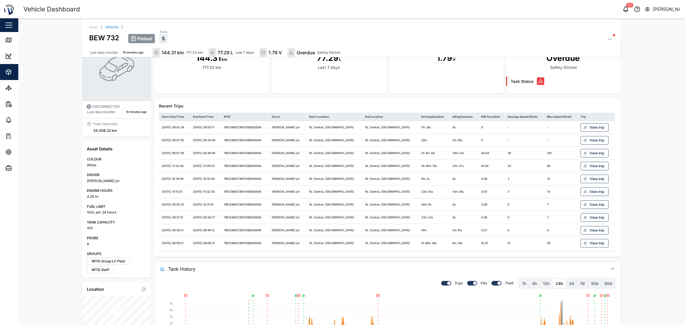
scroll to position [0, 0]
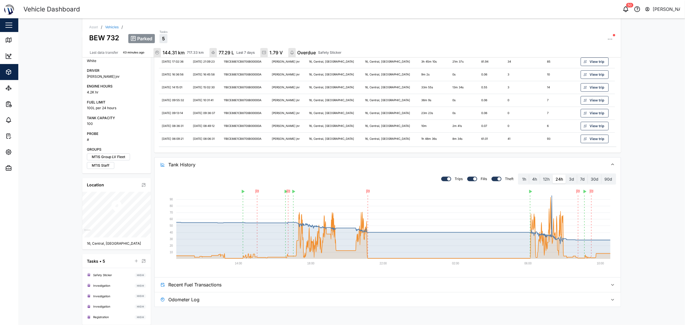
scroll to position [133, 0]
